Goal: Task Accomplishment & Management: Manage account settings

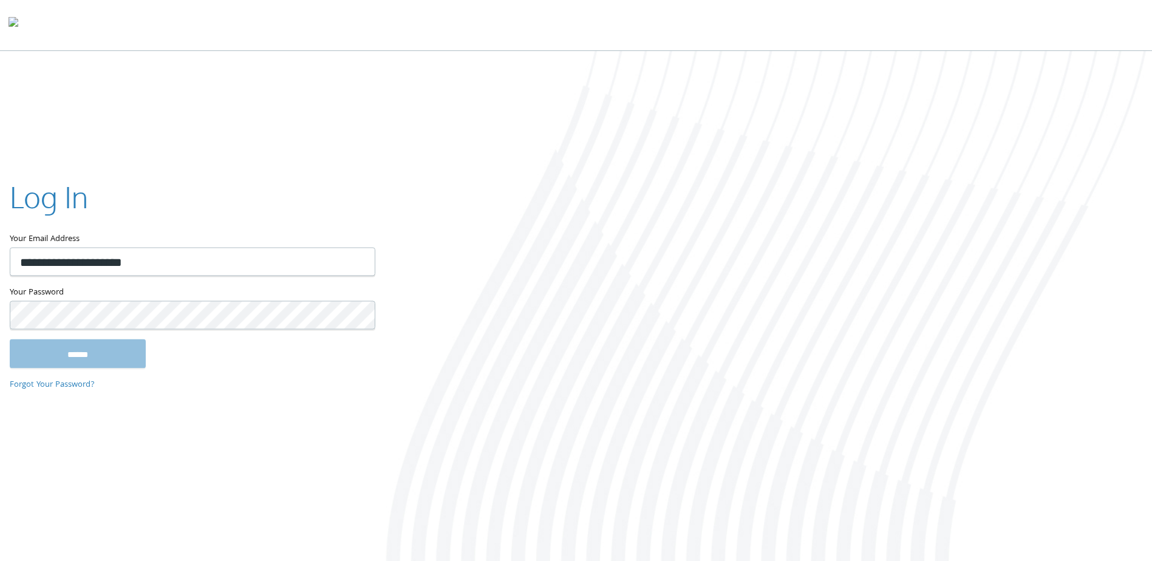
type input "**********"
click at [136, 359] on input "******" at bounding box center [78, 354] width 136 height 29
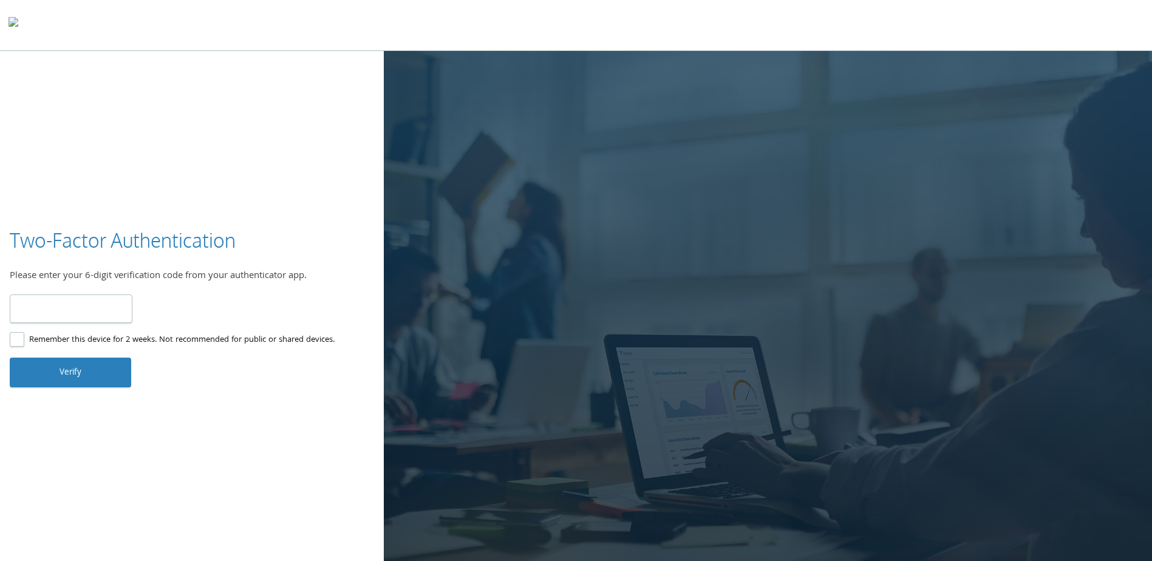
type input "******"
